Goal: Navigation & Orientation: Find specific page/section

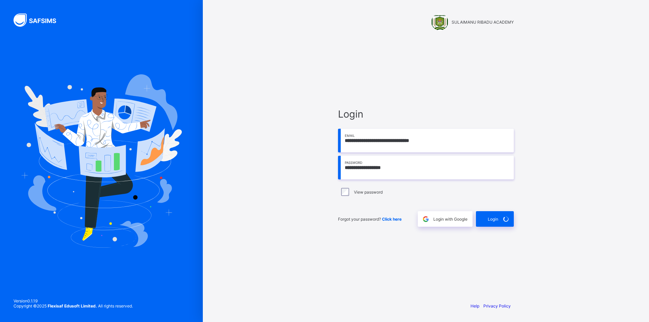
click at [404, 168] on input "**********" at bounding box center [426, 168] width 176 height 24
click at [558, 194] on div "**********" at bounding box center [426, 161] width 446 height 322
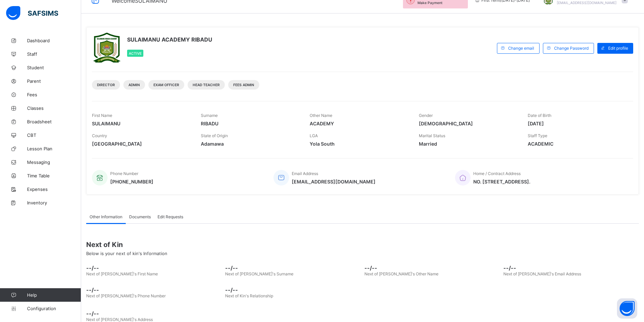
scroll to position [29, 0]
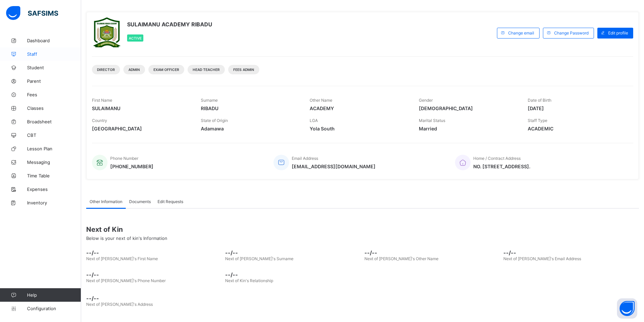
click at [44, 52] on span "Staff" at bounding box center [54, 53] width 54 height 5
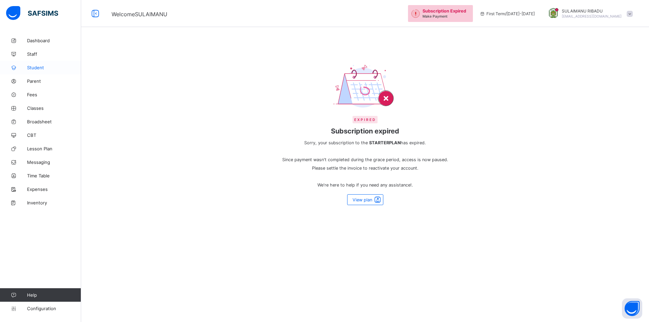
click at [39, 71] on link "Student" at bounding box center [40, 68] width 81 height 14
click at [36, 80] on span "Parent" at bounding box center [54, 80] width 54 height 5
click at [36, 93] on span "Fees" at bounding box center [54, 94] width 54 height 5
click at [40, 110] on span "Classes" at bounding box center [54, 107] width 54 height 5
click at [42, 123] on span "Broadsheet" at bounding box center [54, 121] width 54 height 5
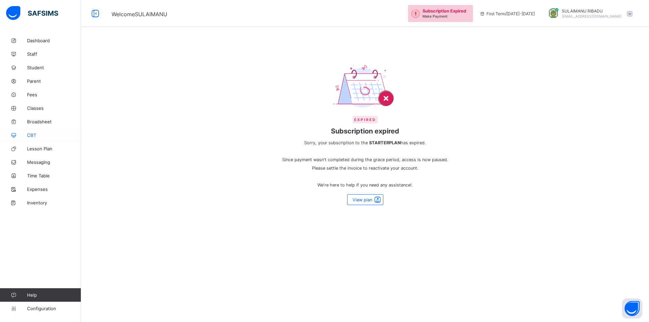
click at [34, 135] on span "CBT" at bounding box center [54, 134] width 54 height 5
click at [35, 34] on link "Dashboard" at bounding box center [40, 41] width 81 height 14
click at [52, 43] on link "Dashboard" at bounding box center [40, 41] width 81 height 14
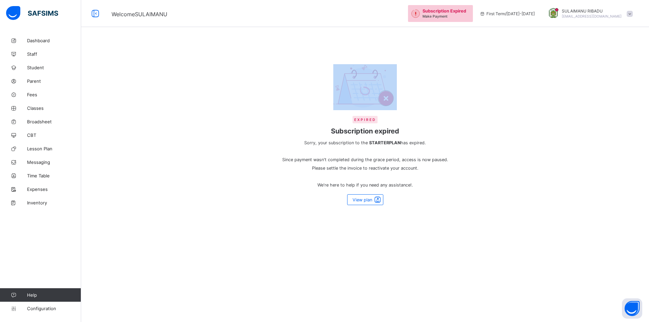
drag, startPoint x: 136, startPoint y: 38, endPoint x: 221, endPoint y: 64, distance: 89.2
click at [221, 64] on div "Expired Subscription expired Sorry, your subscription to the STARTER PLAN has e…" at bounding box center [365, 161] width 568 height 322
click at [387, 101] on img at bounding box center [365, 86] width 64 height 45
